Goal: Use online tool/utility: Utilize a website feature to perform a specific function

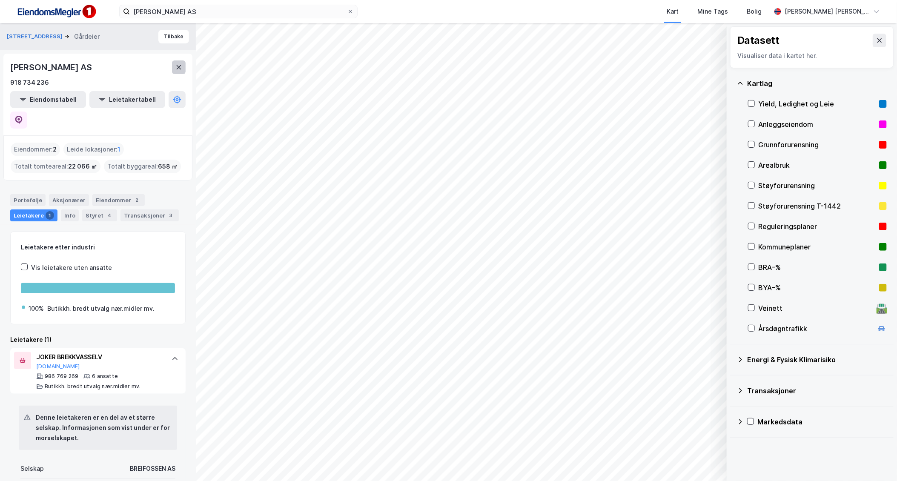
click at [179, 69] on icon at bounding box center [178, 67] width 7 height 7
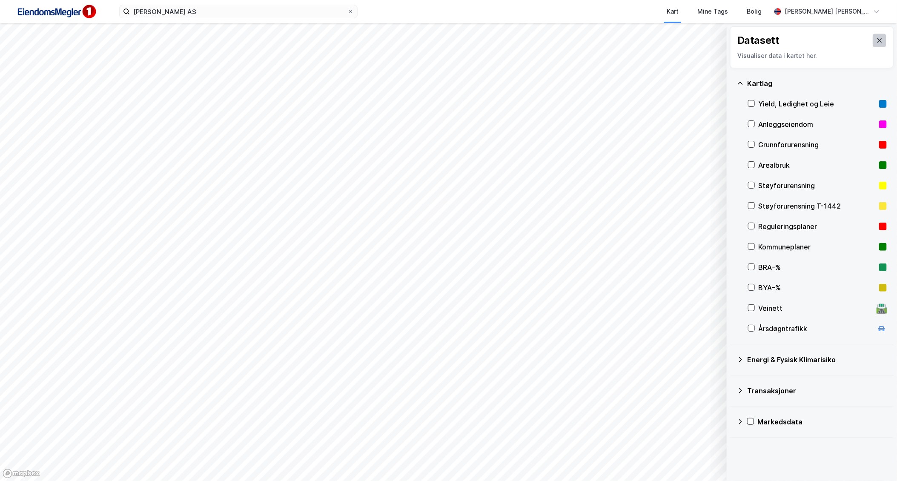
click at [874, 45] on button at bounding box center [880, 41] width 14 height 14
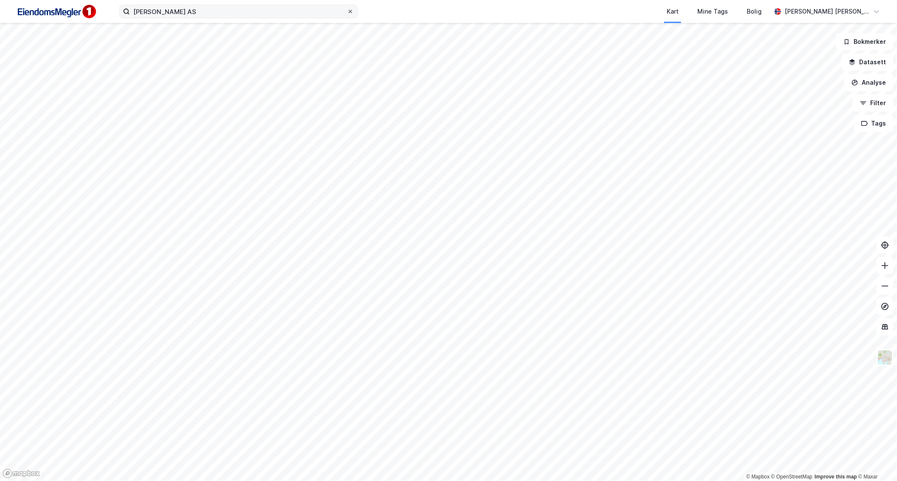
click at [349, 11] on icon at bounding box center [350, 11] width 5 height 5
click at [347, 11] on input "[PERSON_NAME] AS" at bounding box center [238, 11] width 217 height 13
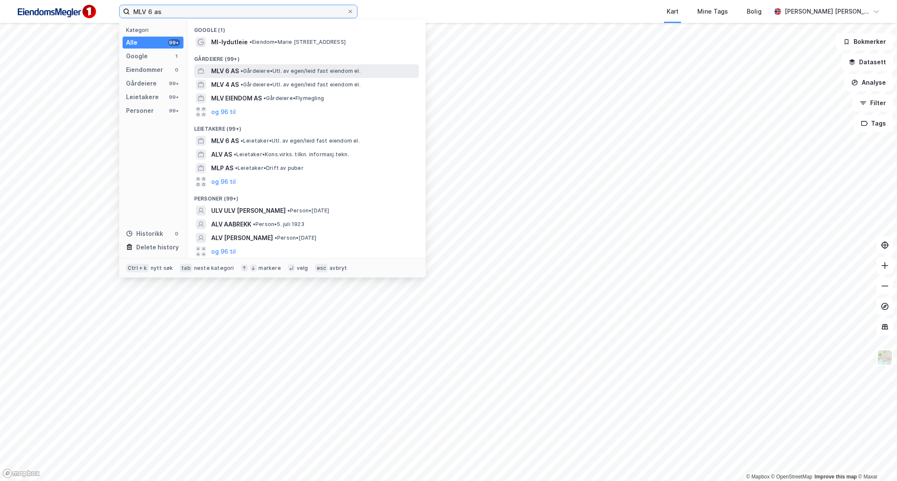
type input "MLV 6 as"
click at [246, 69] on span "• Gårdeiere • Utl. av egen/leid fast eiendom el." at bounding box center [300, 71] width 120 height 7
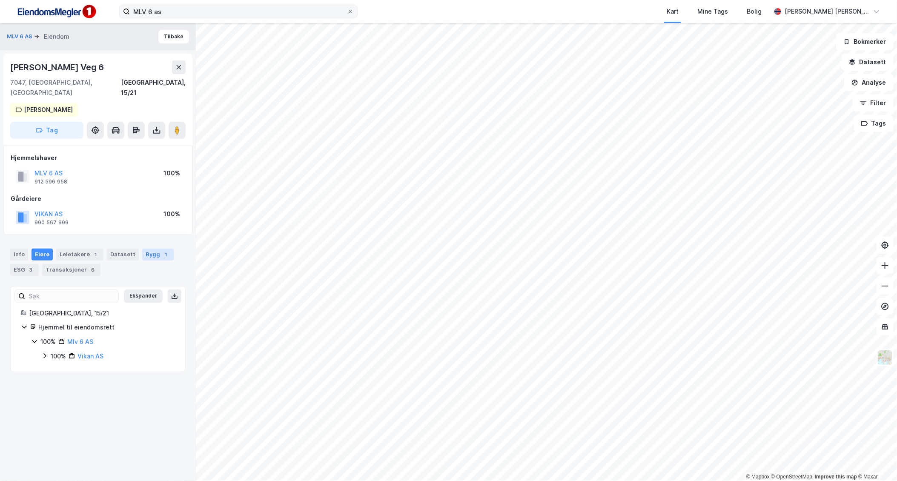
click at [152, 249] on div "Bygg 1" at bounding box center [157, 255] width 31 height 12
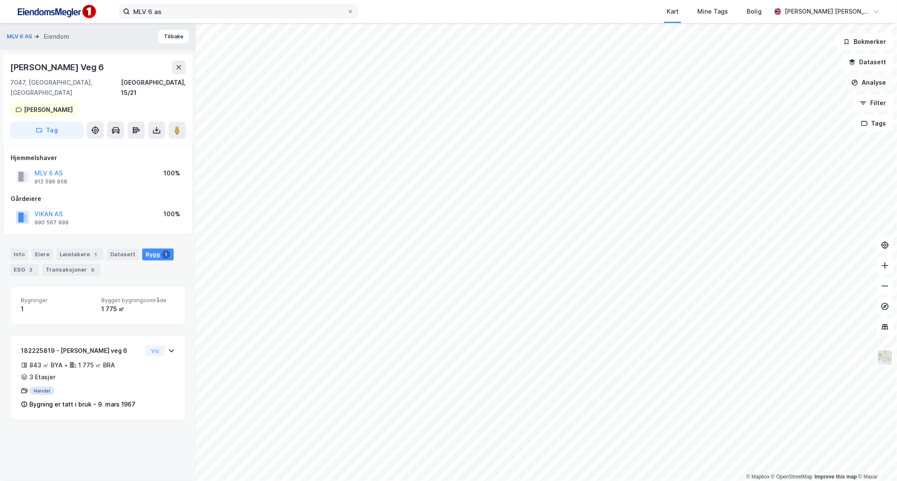
click at [878, 80] on button "Analyse" at bounding box center [868, 82] width 49 height 17
click at [796, 101] on div "Tegn område" at bounding box center [795, 100] width 74 height 7
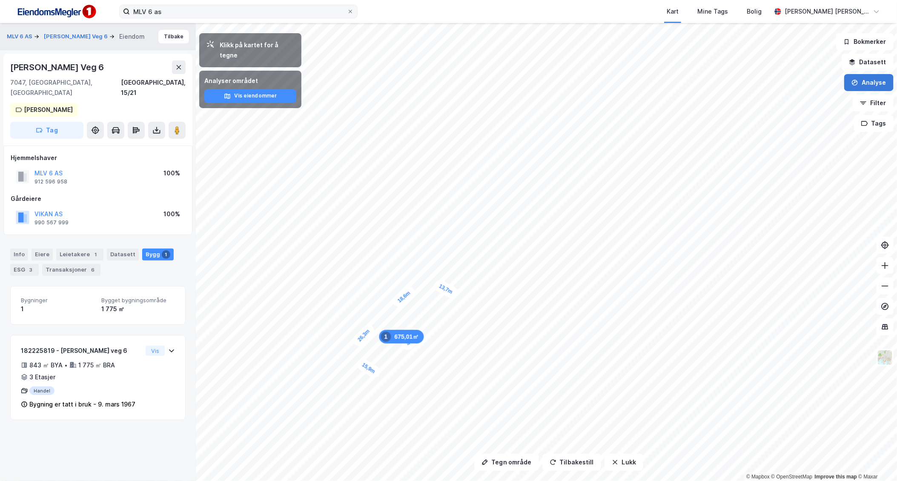
click at [862, 81] on button "Analyse" at bounding box center [868, 82] width 49 height 17
click at [767, 101] on div "Tegn område" at bounding box center [795, 100] width 74 height 7
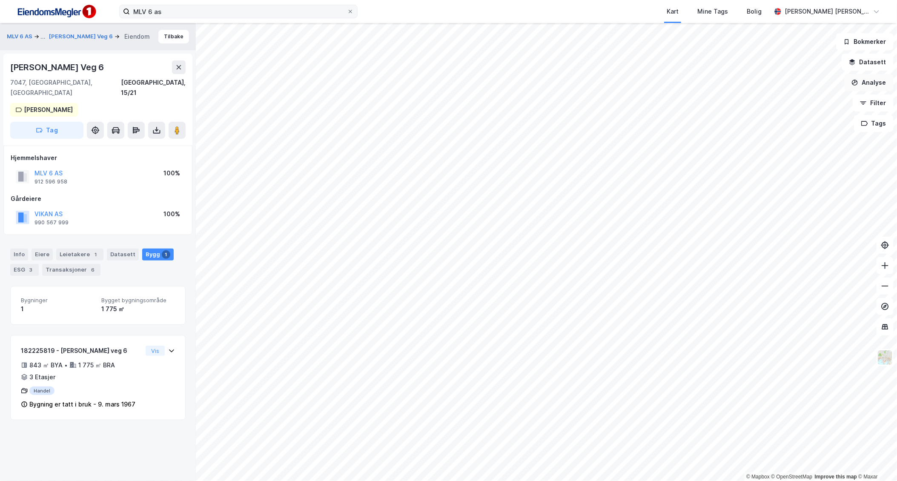
click at [877, 85] on button "Analyse" at bounding box center [868, 82] width 49 height 17
click at [797, 101] on div "Tegn område" at bounding box center [795, 100] width 74 height 7
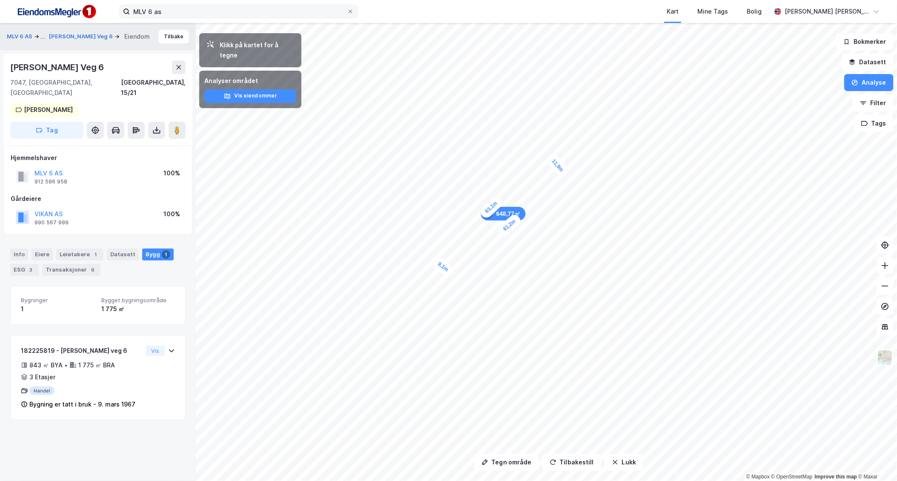
click at [435, 23] on div "648,77㎡ 1 11,9m 61,2m 9,1m 63,1m" at bounding box center [448, 23] width 897 height 0
click at [870, 80] on button "Analyse" at bounding box center [868, 82] width 49 height 17
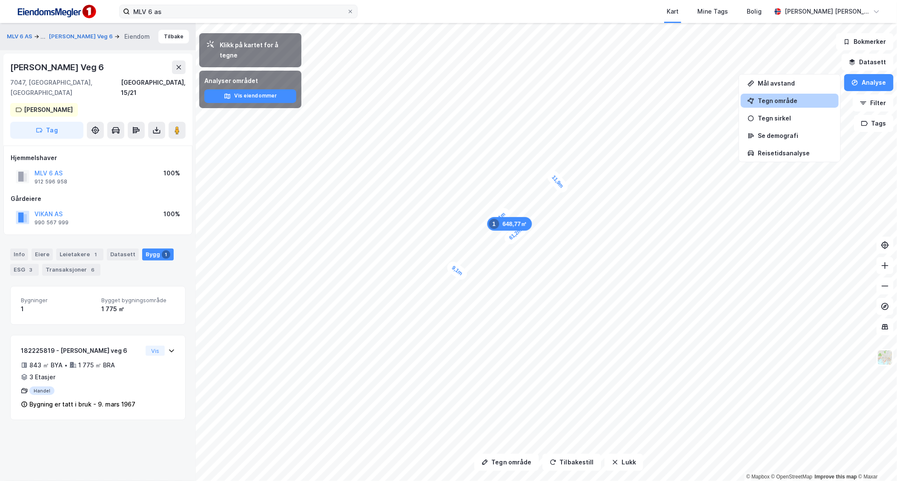
click at [784, 103] on div "Tegn område" at bounding box center [795, 100] width 74 height 7
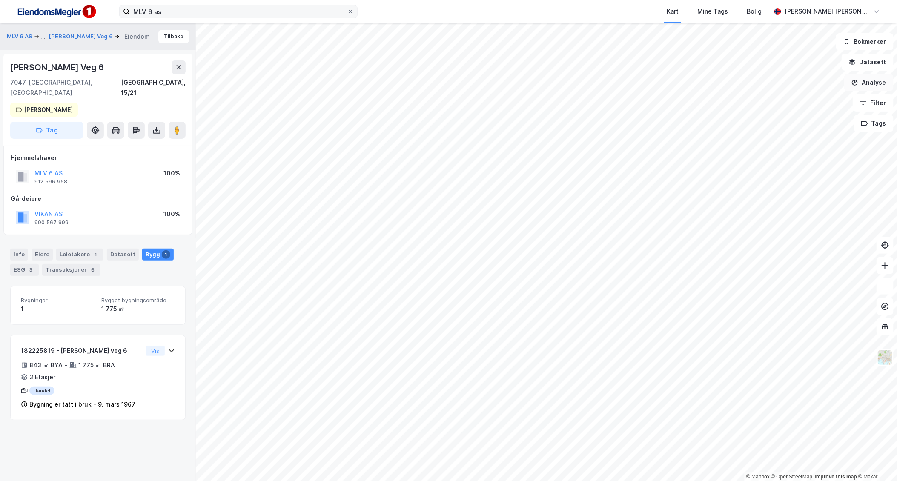
click at [878, 83] on button "Analyse" at bounding box center [868, 82] width 49 height 17
click at [784, 103] on div "Tegn område" at bounding box center [795, 100] width 74 height 7
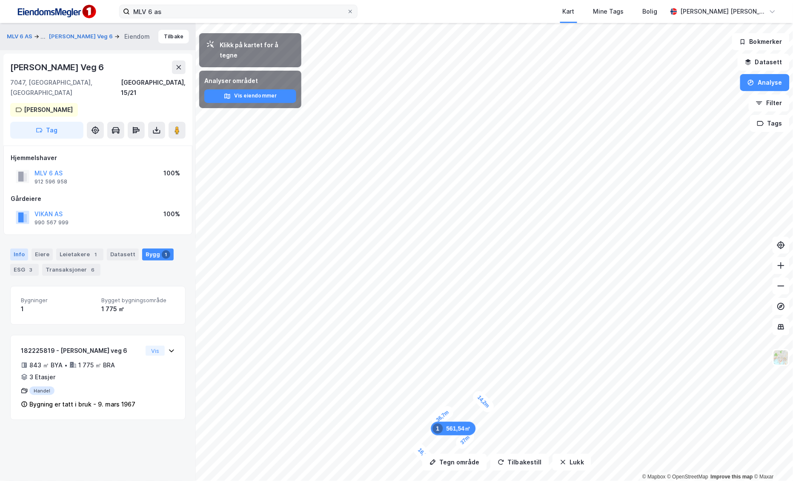
click at [20, 249] on div "Info" at bounding box center [19, 255] width 18 height 12
